Goal: Navigation & Orientation: Understand site structure

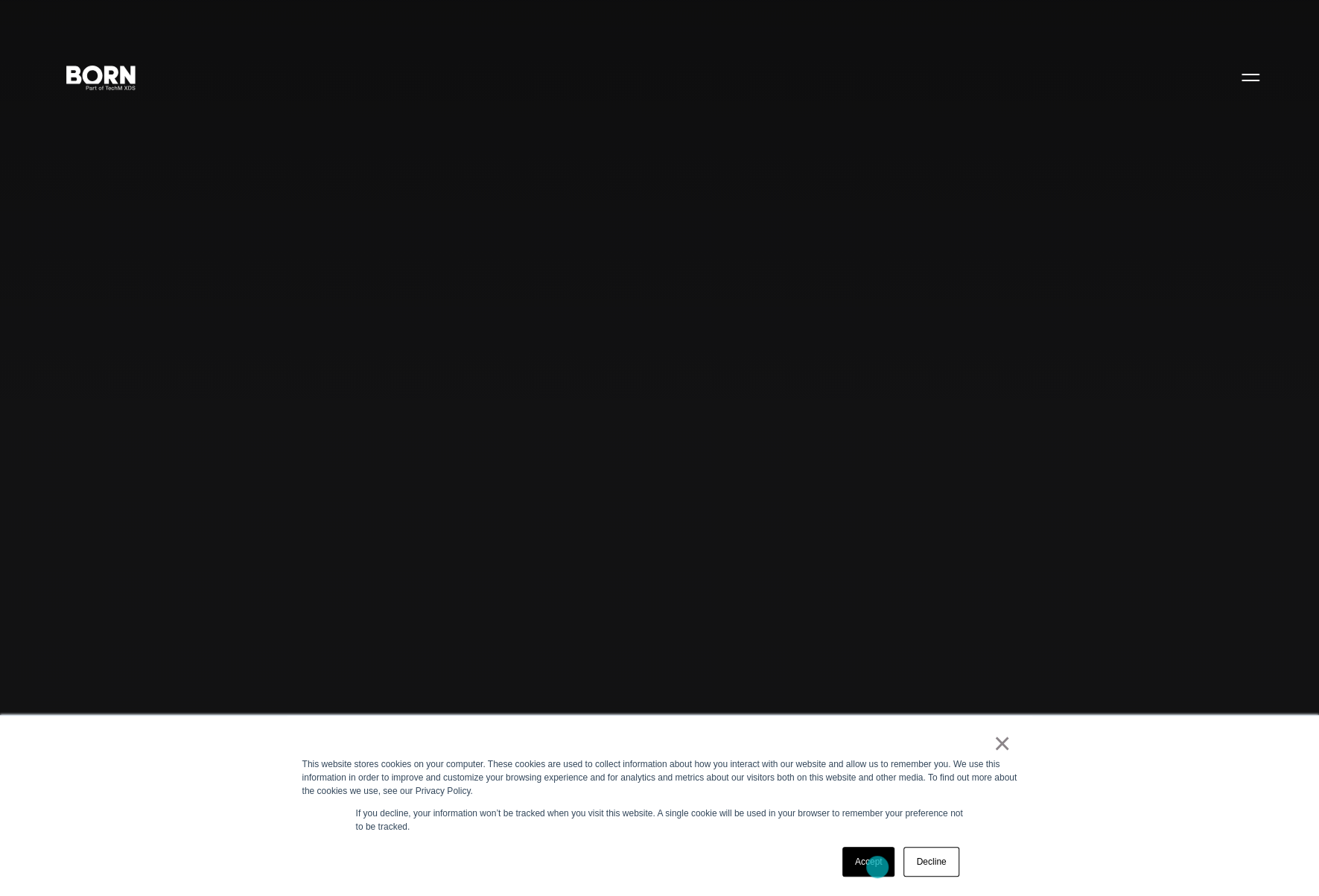
click at [878, 866] on link "Accept" at bounding box center [869, 862] width 53 height 30
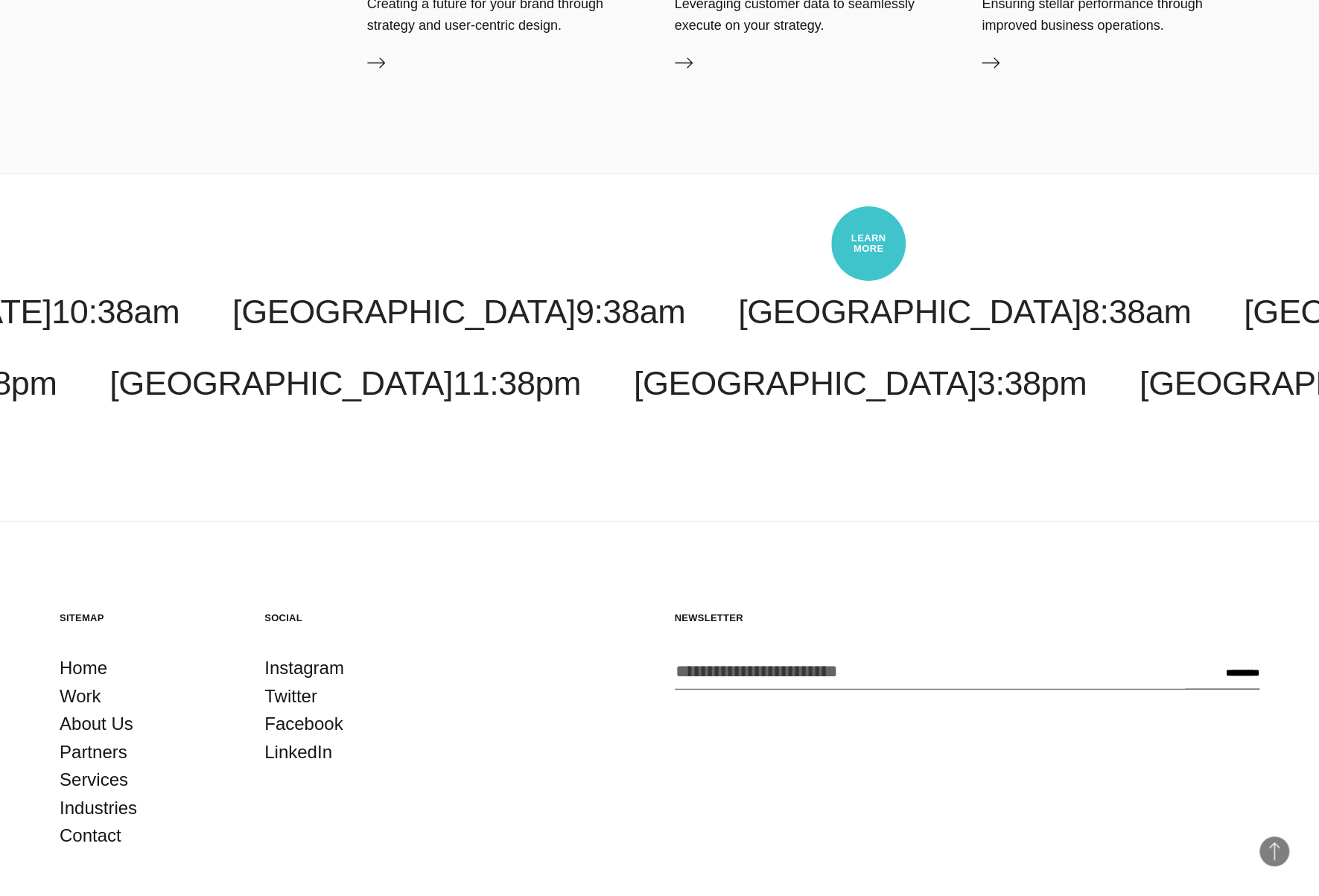
scroll to position [5779, 0]
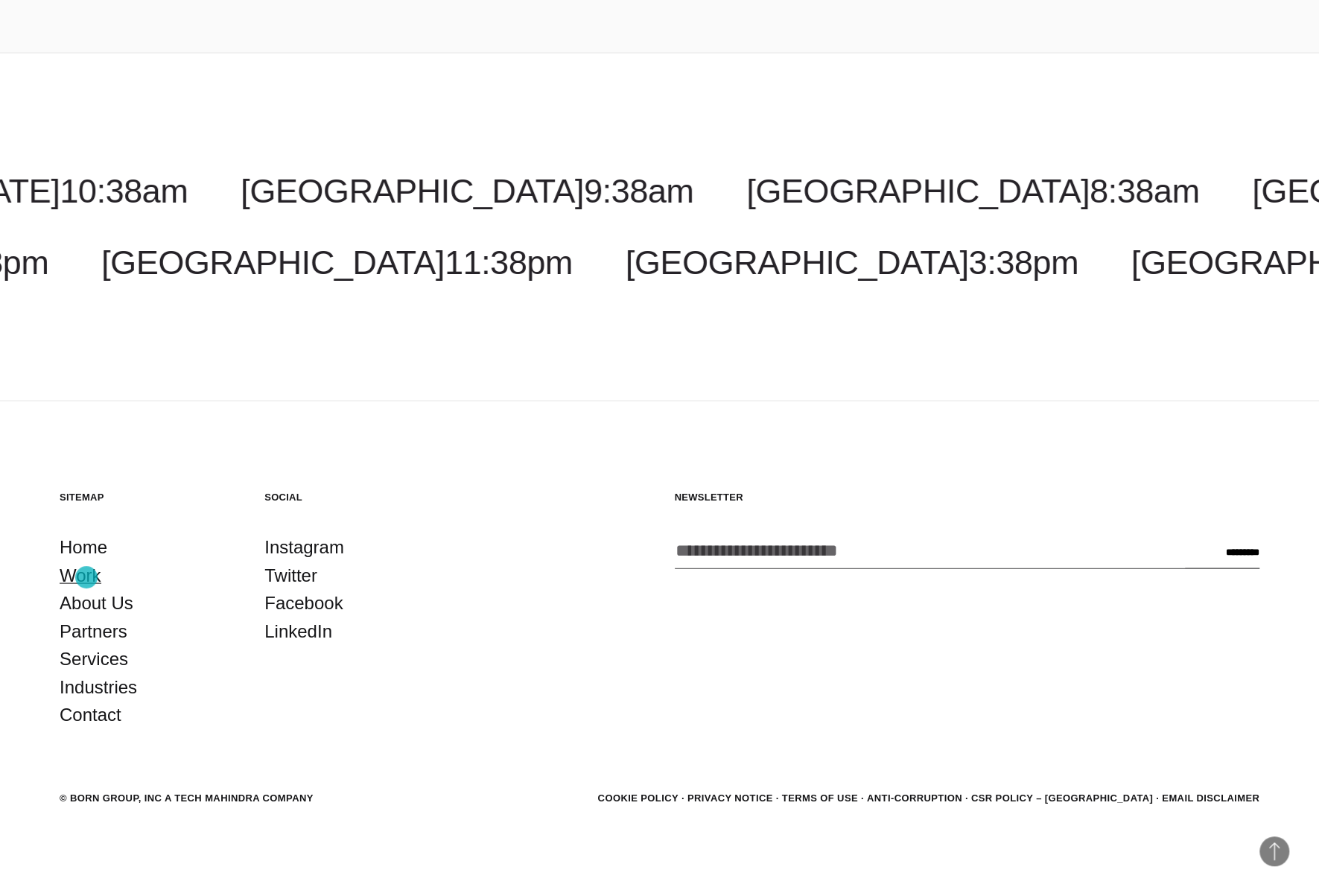
click at [87, 577] on link "Work" at bounding box center [80, 575] width 41 height 28
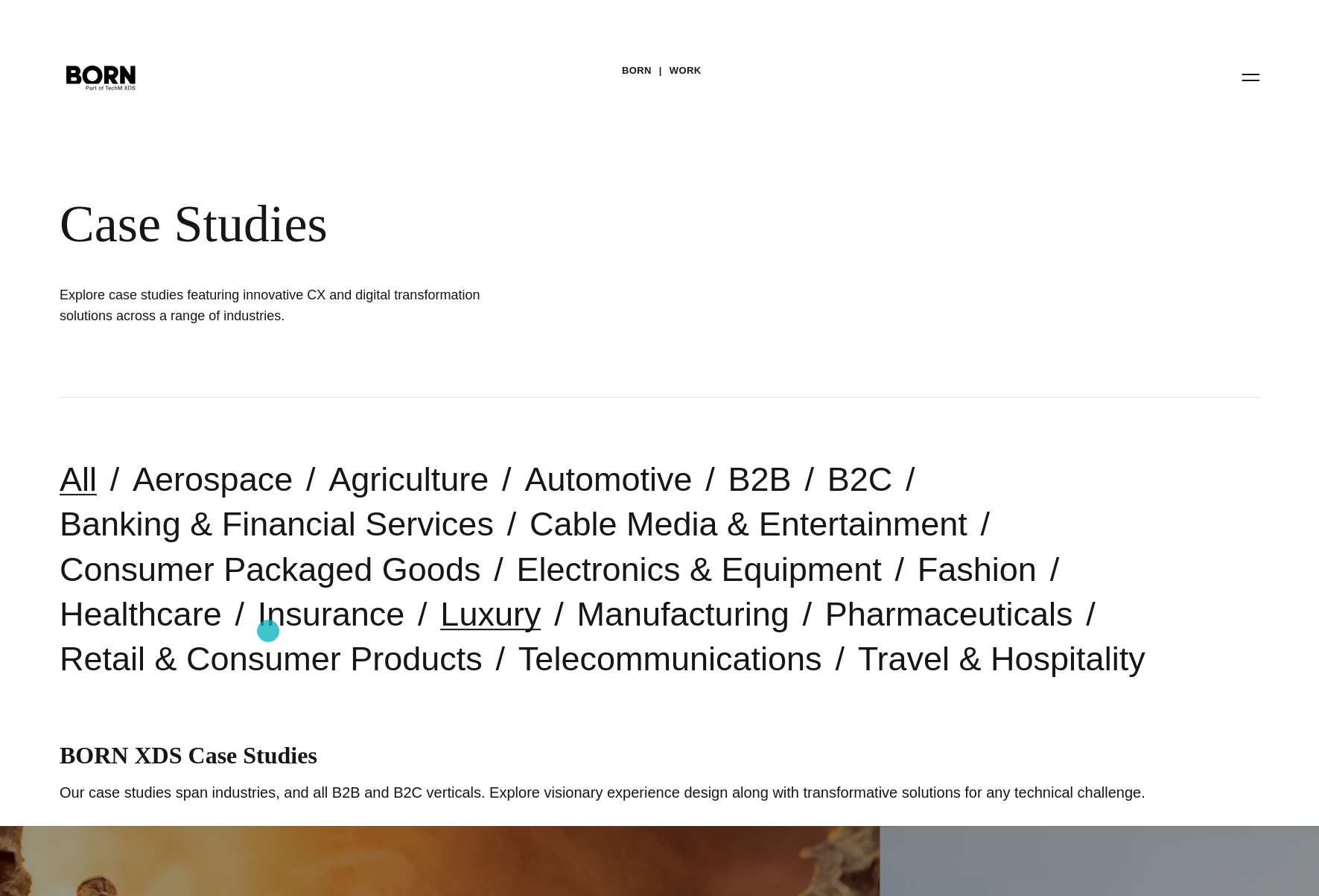
click at [440, 630] on link "Luxury" at bounding box center [490, 614] width 101 height 38
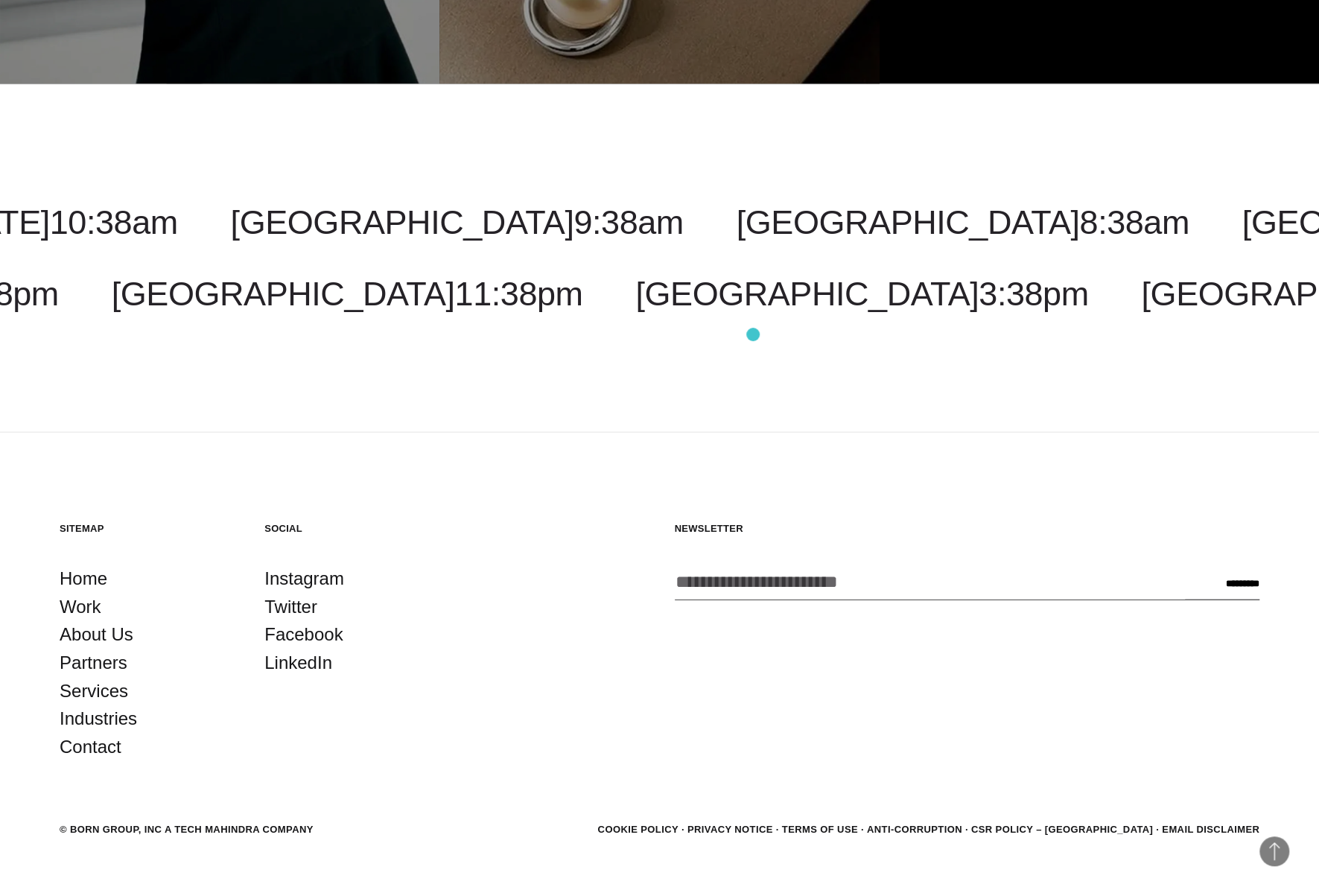
scroll to position [2180, 0]
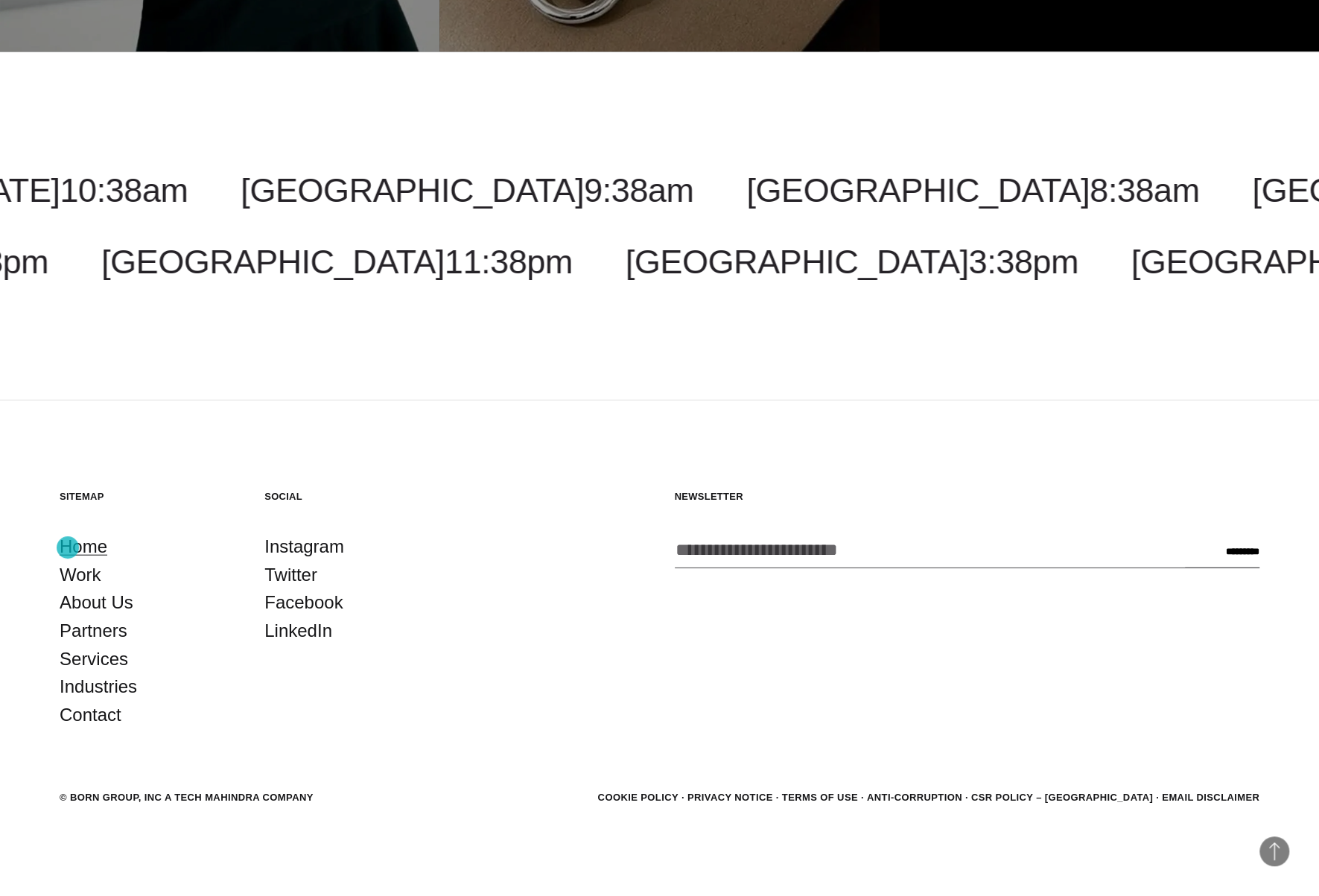
click at [68, 548] on link "Home" at bounding box center [83, 546] width 48 height 28
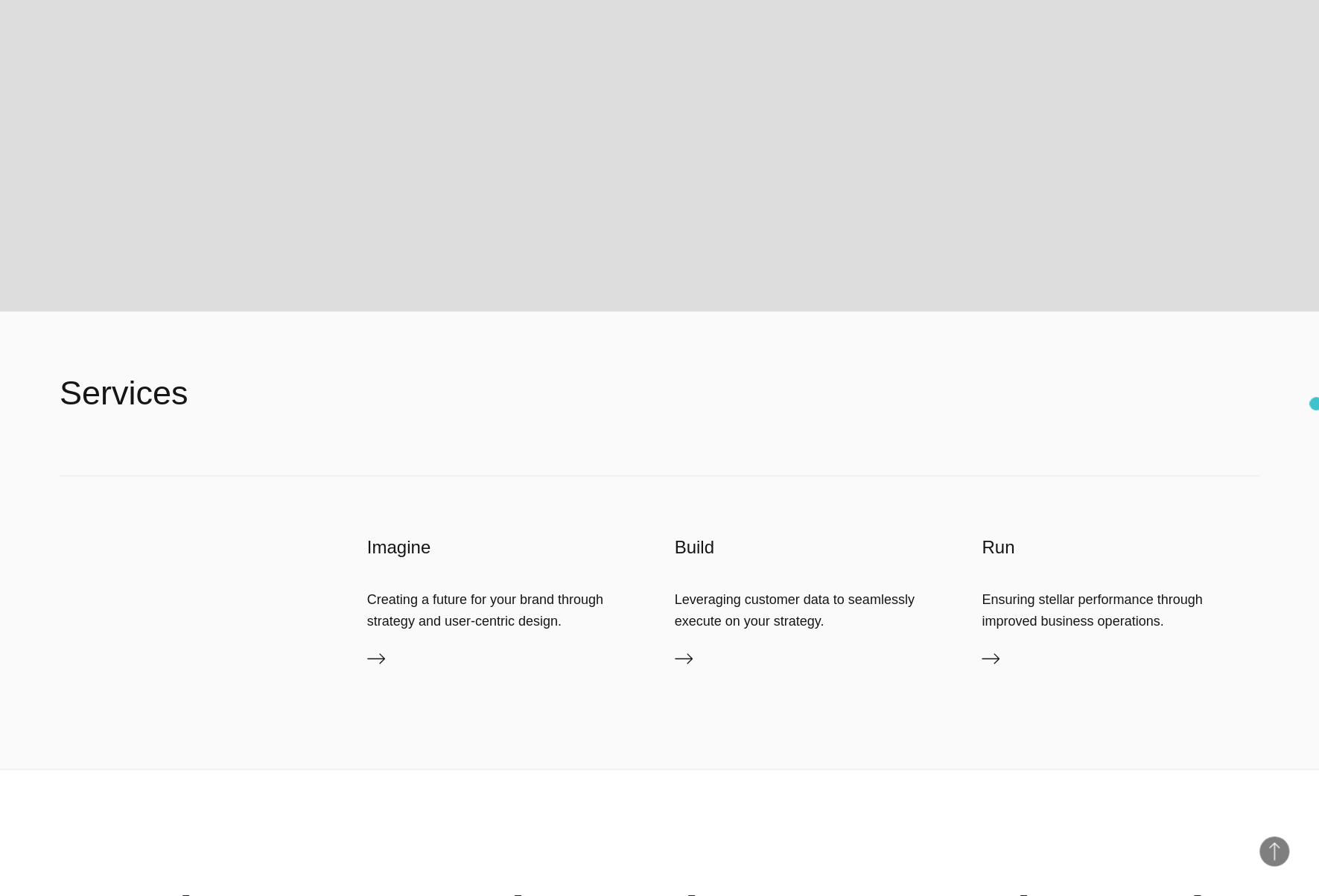
scroll to position [5779, 0]
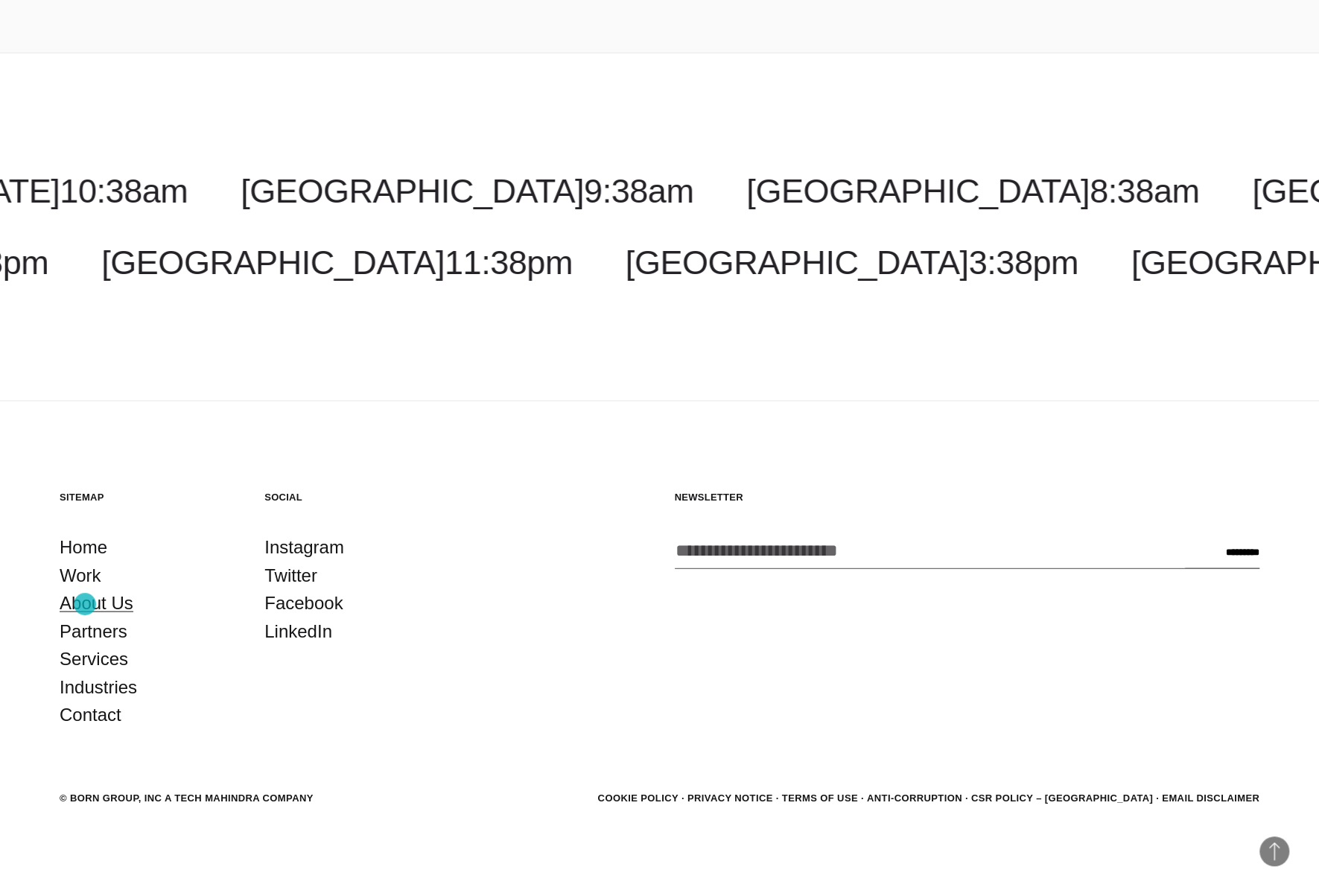
click at [89, 605] on link "About Us" at bounding box center [96, 602] width 73 height 28
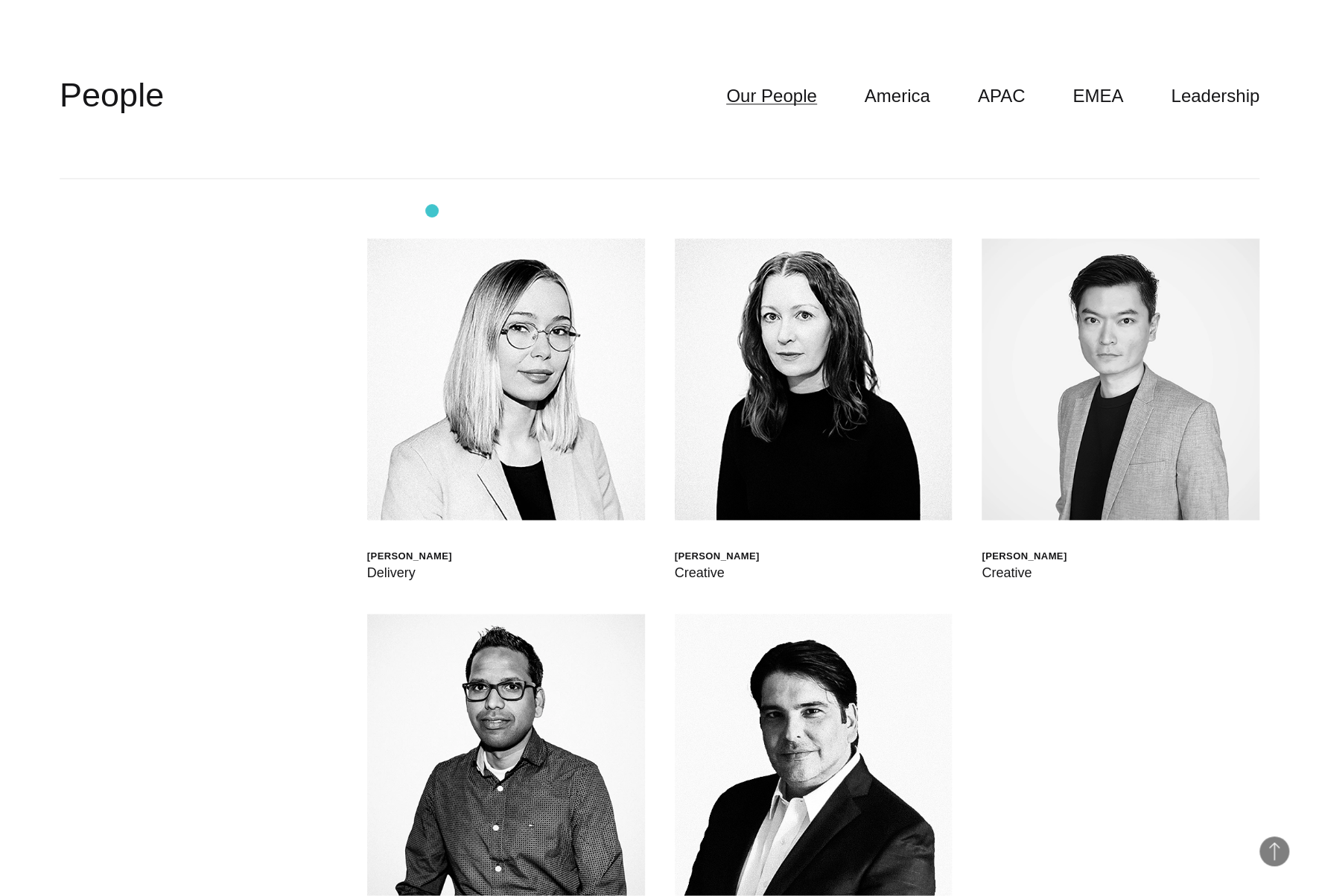
scroll to position [5212, 0]
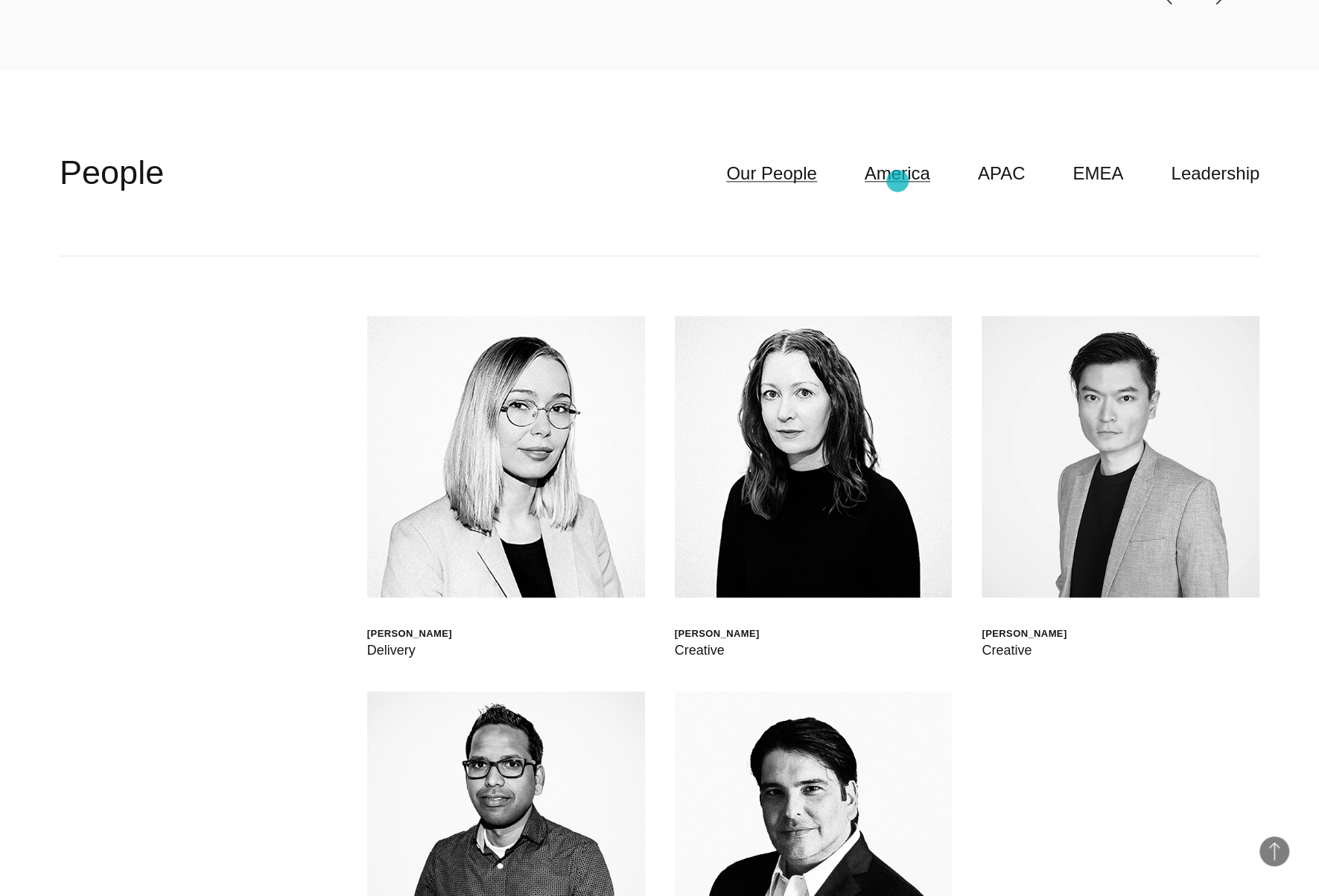
click at [917, 181] on link "America" at bounding box center [898, 173] width 66 height 28
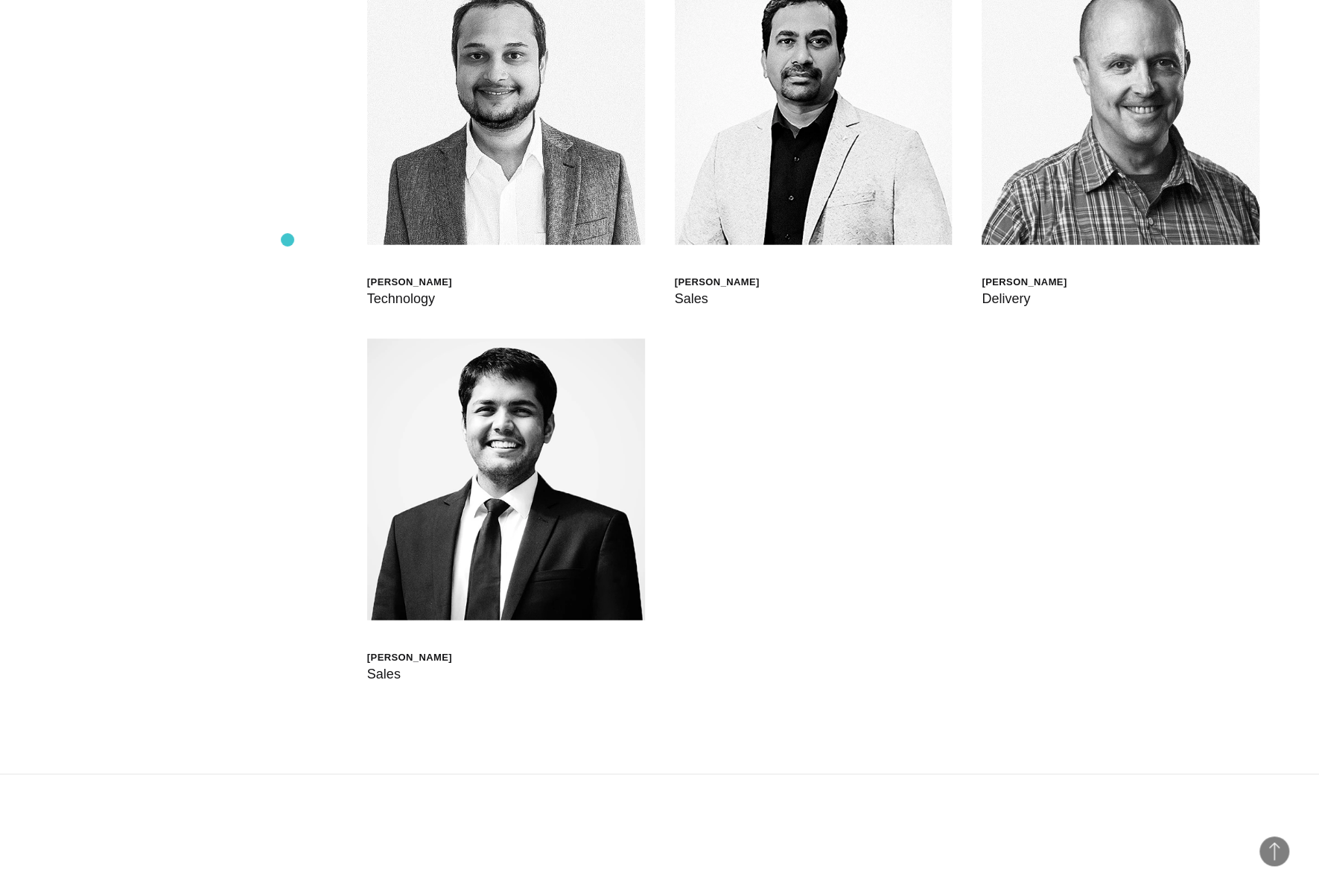
scroll to position [6477, 0]
